Goal: Information Seeking & Learning: Find specific fact

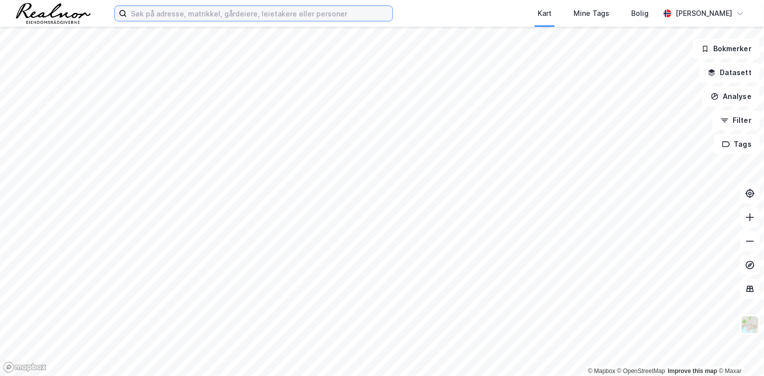
click at [151, 18] on input at bounding box center [260, 13] width 266 height 15
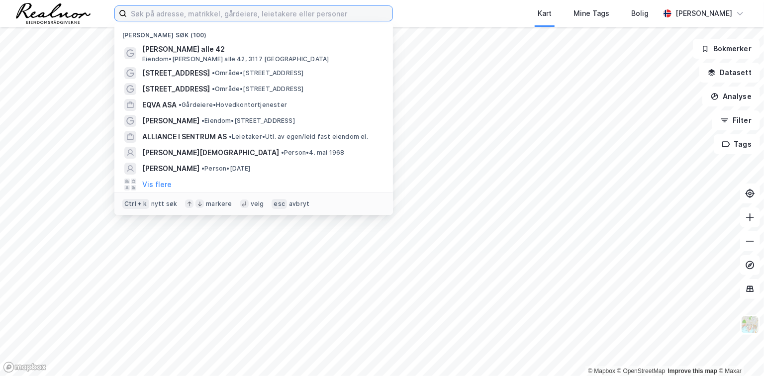
click at [201, 16] on input at bounding box center [260, 13] width 266 height 15
paste input "Håndtverkergaten 4"
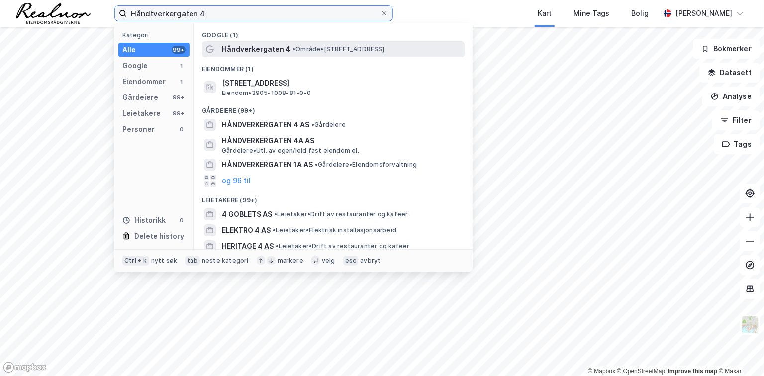
type input "Håndtverkergaten 4"
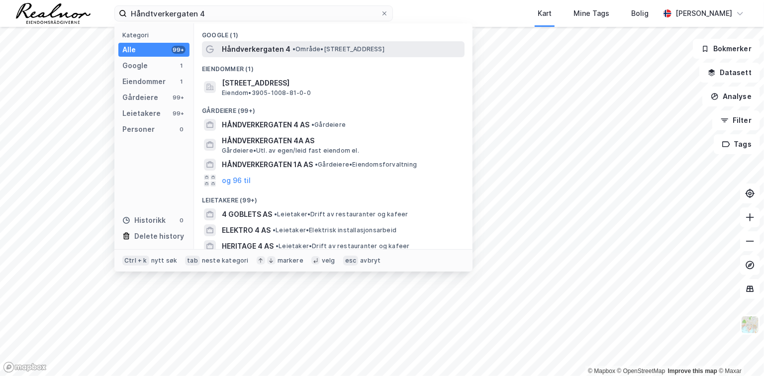
click at [274, 53] on span "Håndverkergaten 4" at bounding box center [256, 49] width 69 height 12
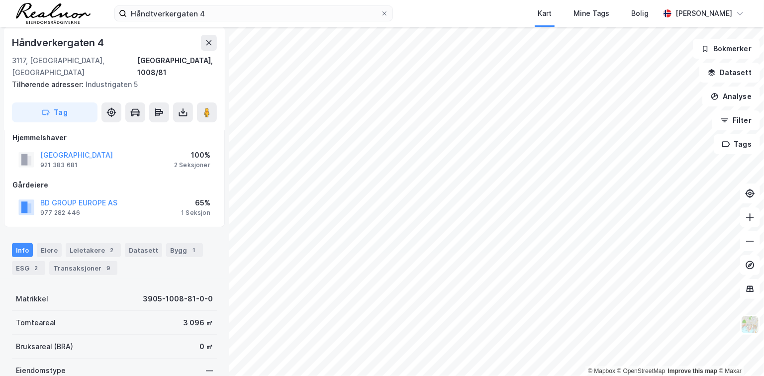
scroll to position [90, 0]
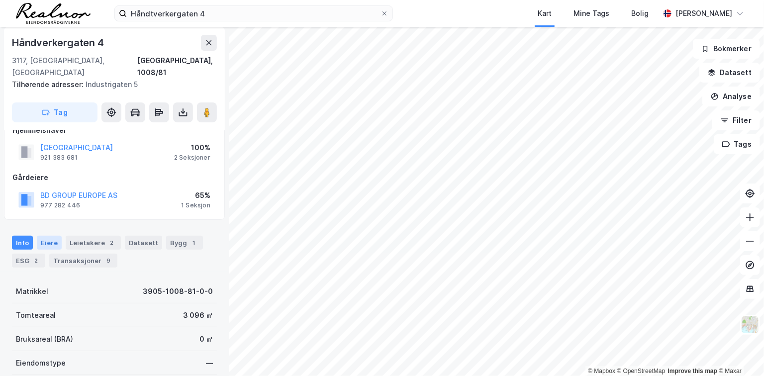
click at [43, 236] on div "Eiere" at bounding box center [49, 243] width 25 height 14
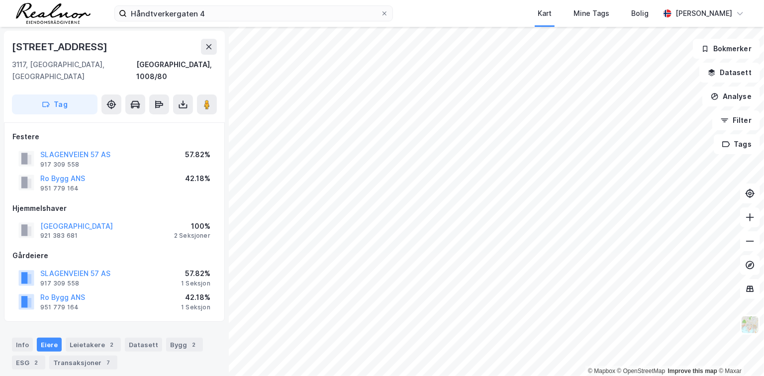
scroll to position [0, 0]
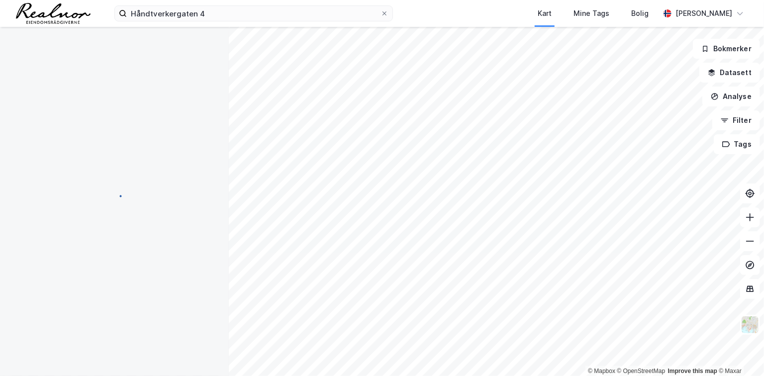
scroll to position [0, 0]
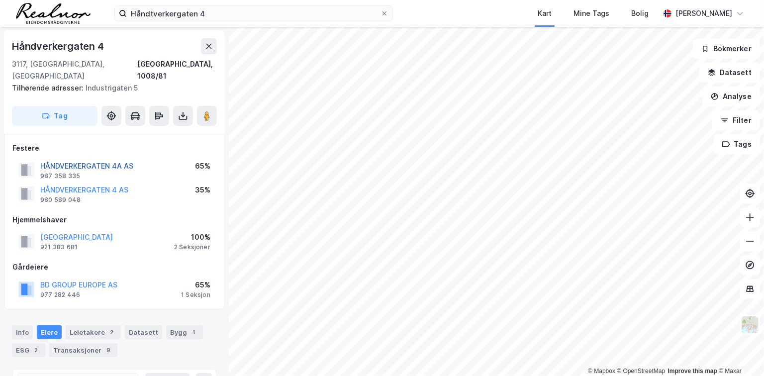
click at [0, 0] on button "HÅNDVERKERGATEN 4A AS" at bounding box center [0, 0] width 0 height 0
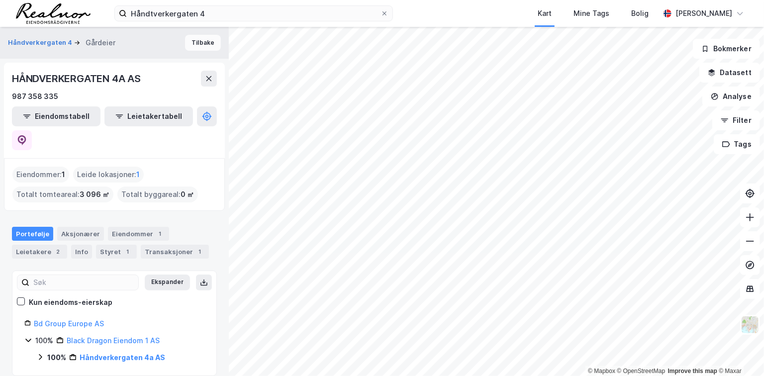
click at [198, 43] on button "Tilbake" at bounding box center [203, 43] width 36 height 16
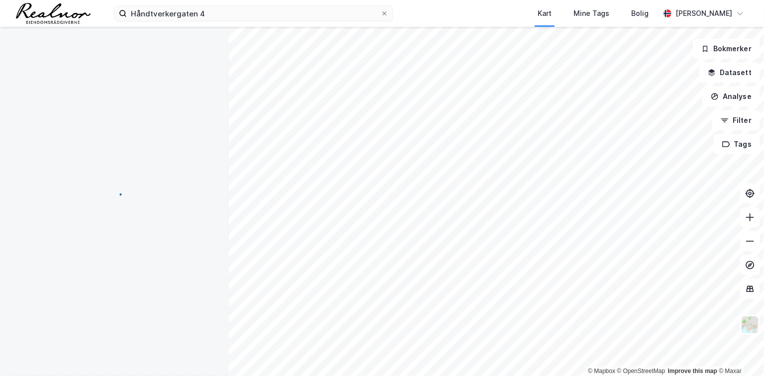
scroll to position [0, 0]
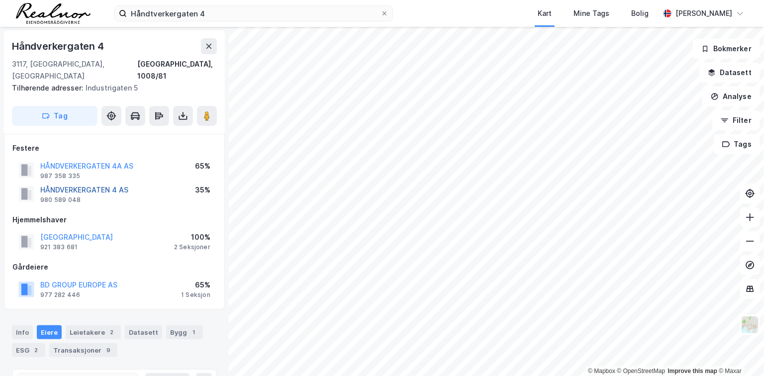
click at [0, 0] on button "HÅNDVERKERGATEN 4 AS" at bounding box center [0, 0] width 0 height 0
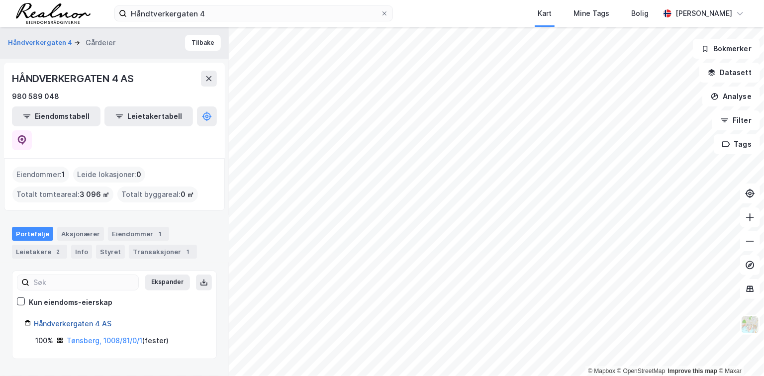
click at [67, 319] on link "Håndverkergaten 4 AS" at bounding box center [73, 323] width 78 height 8
click at [26, 135] on icon at bounding box center [22, 140] width 8 height 10
drag, startPoint x: 77, startPoint y: 170, endPoint x: 95, endPoint y: 169, distance: 18.4
click at [95, 188] on span "3 096 ㎡" at bounding box center [95, 194] width 30 height 12
copy span "3 096"
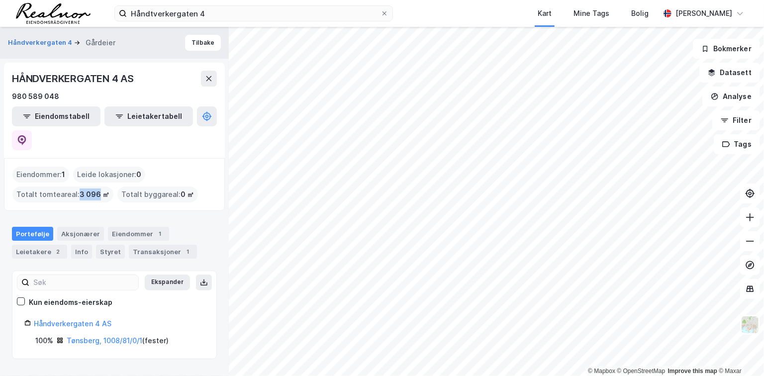
drag, startPoint x: 130, startPoint y: 81, endPoint x: 136, endPoint y: 80, distance: 6.5
click at [130, 81] on div "HÅNDVERKERGATEN 4 AS" at bounding box center [74, 79] width 124 height 16
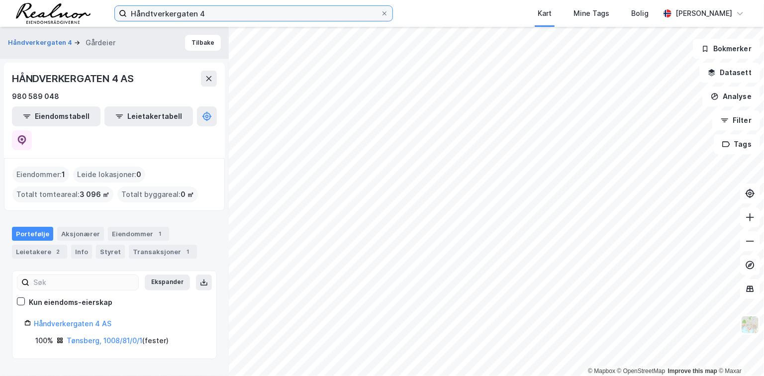
click at [165, 13] on input "Håndtverkergaten 4" at bounding box center [254, 13] width 254 height 15
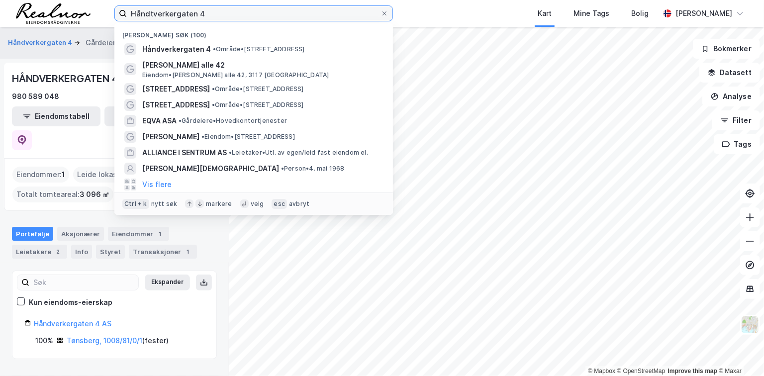
click at [165, 13] on input "Håndtverkergaten 4" at bounding box center [254, 13] width 254 height 15
click at [266, 12] on input "Håndtverkergaten 4" at bounding box center [254, 13] width 254 height 15
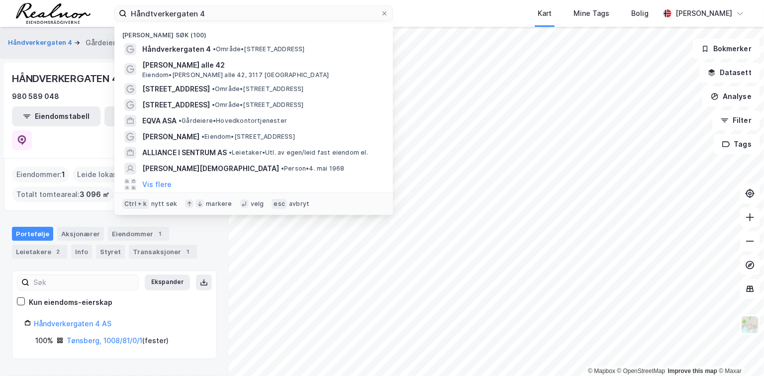
click at [57, 75] on div "HÅNDVERKERGATEN 4 AS" at bounding box center [74, 79] width 124 height 16
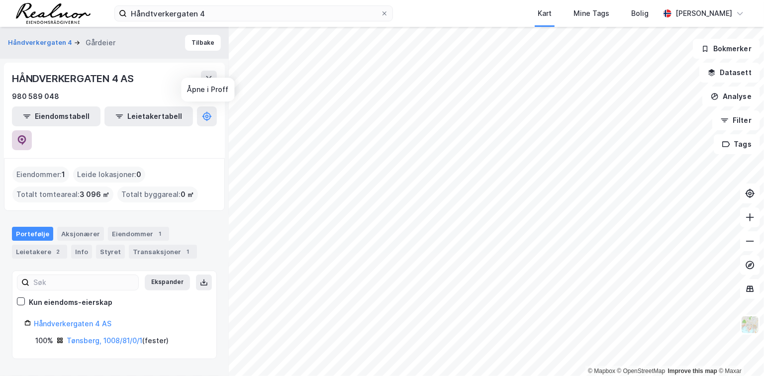
click at [32, 130] on button at bounding box center [22, 140] width 20 height 20
click at [35, 40] on button "Håndverkergaten 4" at bounding box center [41, 43] width 66 height 10
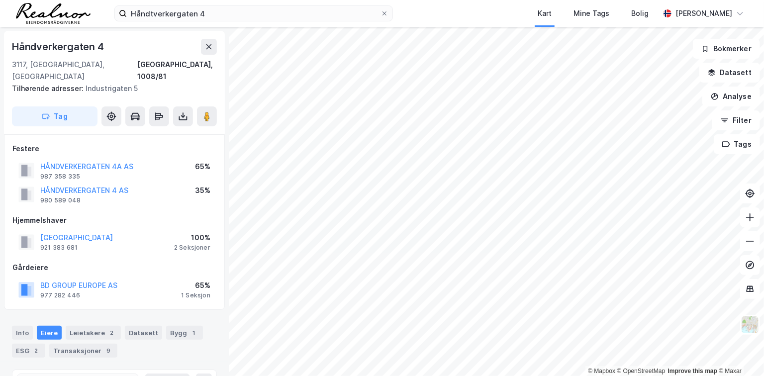
scroll to position [0, 0]
click at [0, 0] on button "HÅNDVERKERGATEN 4A AS" at bounding box center [0, 0] width 0 height 0
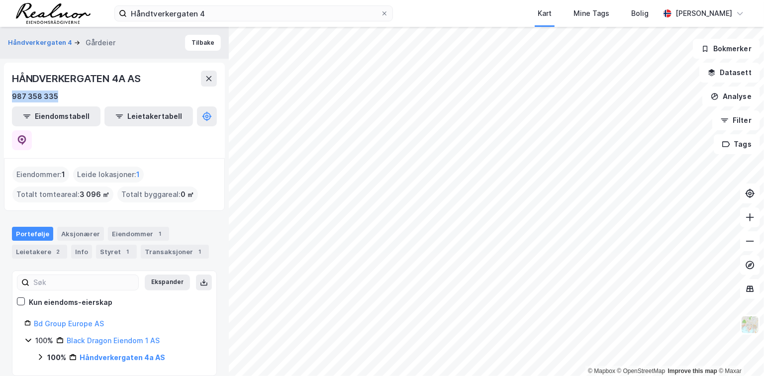
drag, startPoint x: 66, startPoint y: 96, endPoint x: 5, endPoint y: 92, distance: 60.9
click at [5, 92] on div "HÅNDVERKERGATEN 4A AS 987 358 335 Eiendomstabell Leietakertabell" at bounding box center [114, 110] width 221 height 95
copy div "987 358 335"
click at [33, 45] on button "Håndverkergaten 4" at bounding box center [41, 43] width 66 height 10
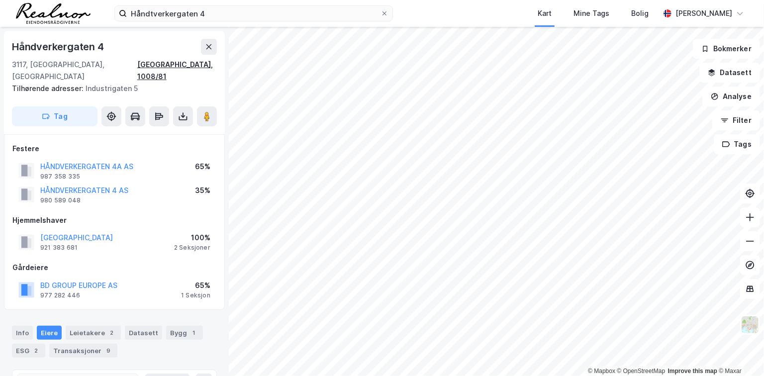
click at [201, 65] on div "[GEOGRAPHIC_DATA], 1008/81" at bounding box center [177, 71] width 80 height 24
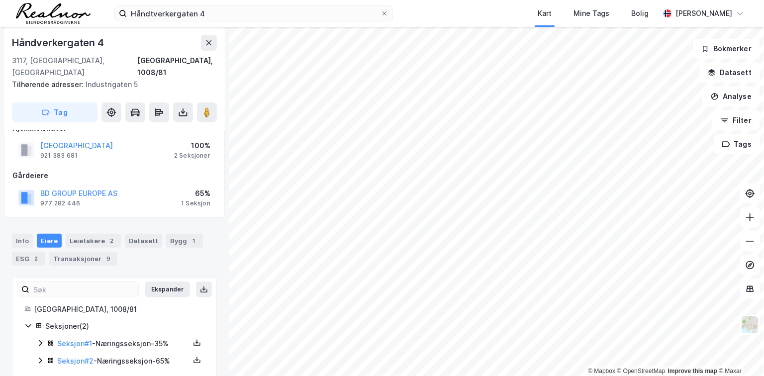
scroll to position [96, 0]
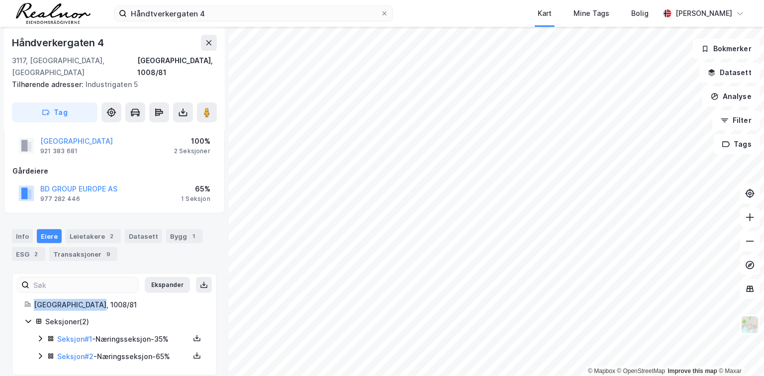
drag, startPoint x: 95, startPoint y: 291, endPoint x: 35, endPoint y: 291, distance: 60.7
click at [35, 299] on div "[GEOGRAPHIC_DATA], 1008/81" at bounding box center [119, 305] width 171 height 12
copy div "[GEOGRAPHIC_DATA], 1008/81"
